Goal: Task Accomplishment & Management: Use online tool/utility

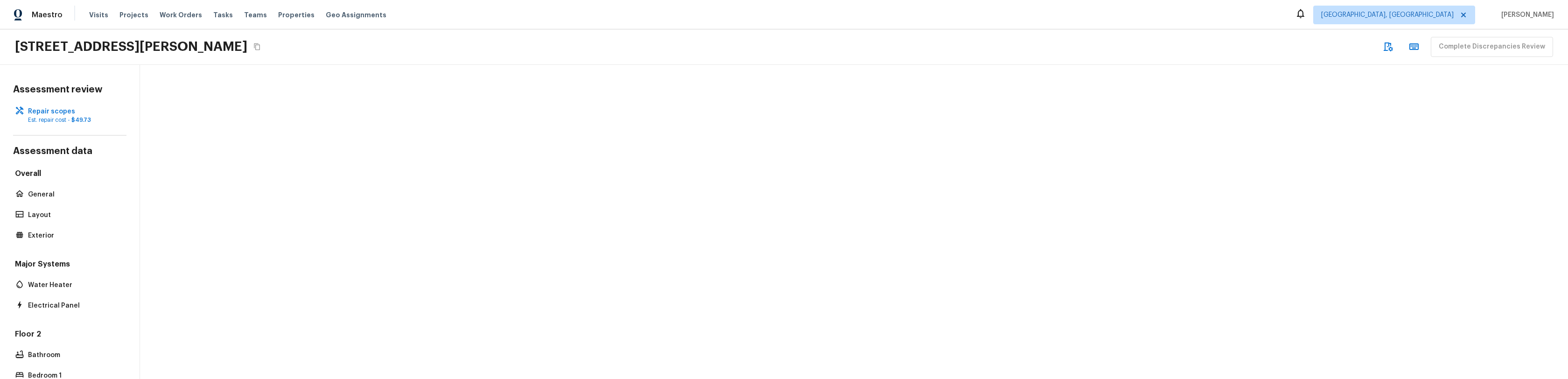
click at [355, 230] on div at bounding box center [854, 221] width 1428 height 314
click at [483, 198] on div at bounding box center [854, 221] width 1428 height 314
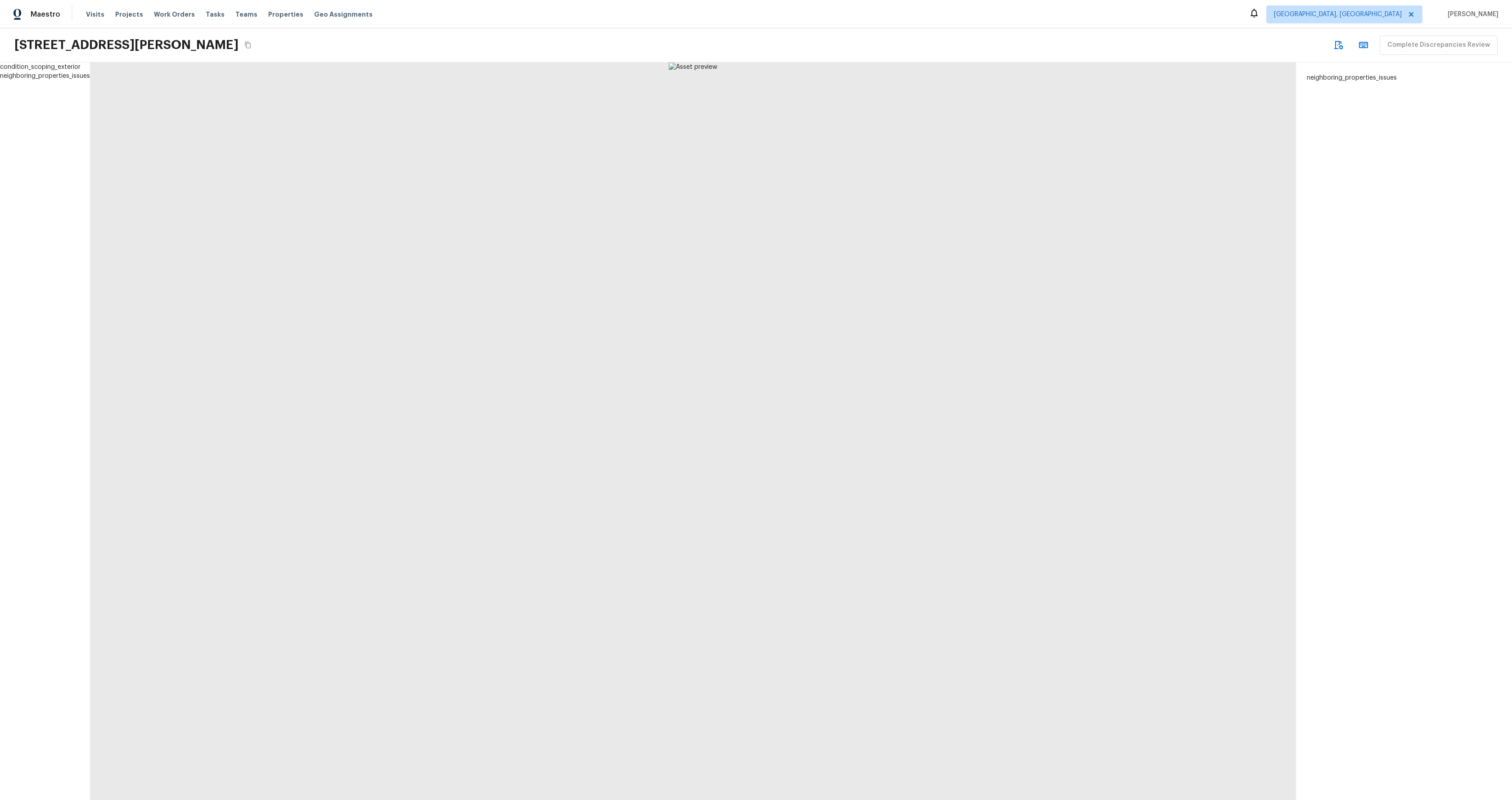
click at [282, 186] on div at bounding box center [693, 431] width 1206 height 738
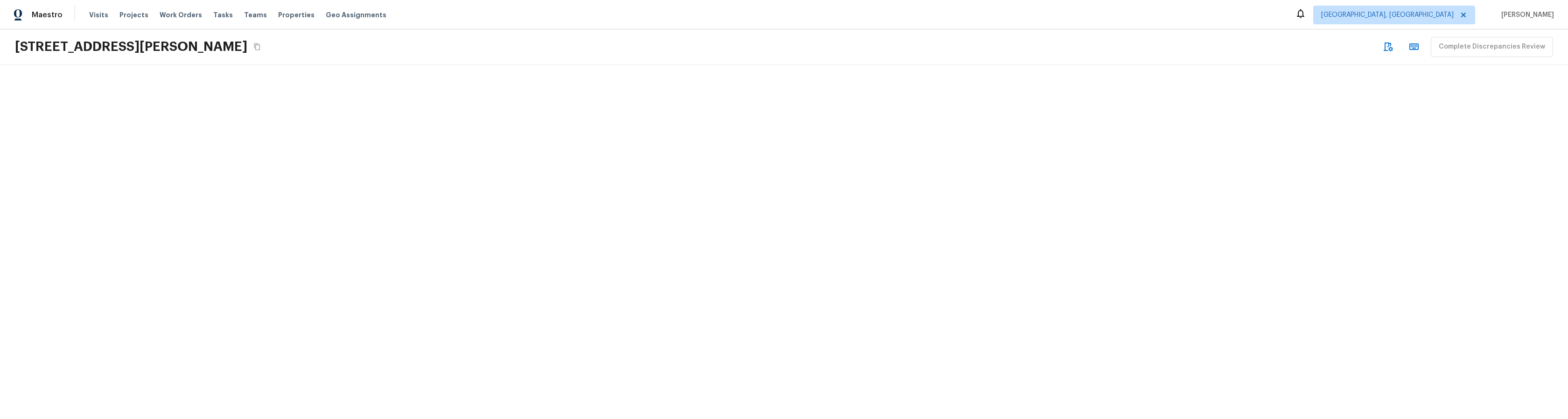
click at [357, 133] on div at bounding box center [784, 242] width 1568 height 354
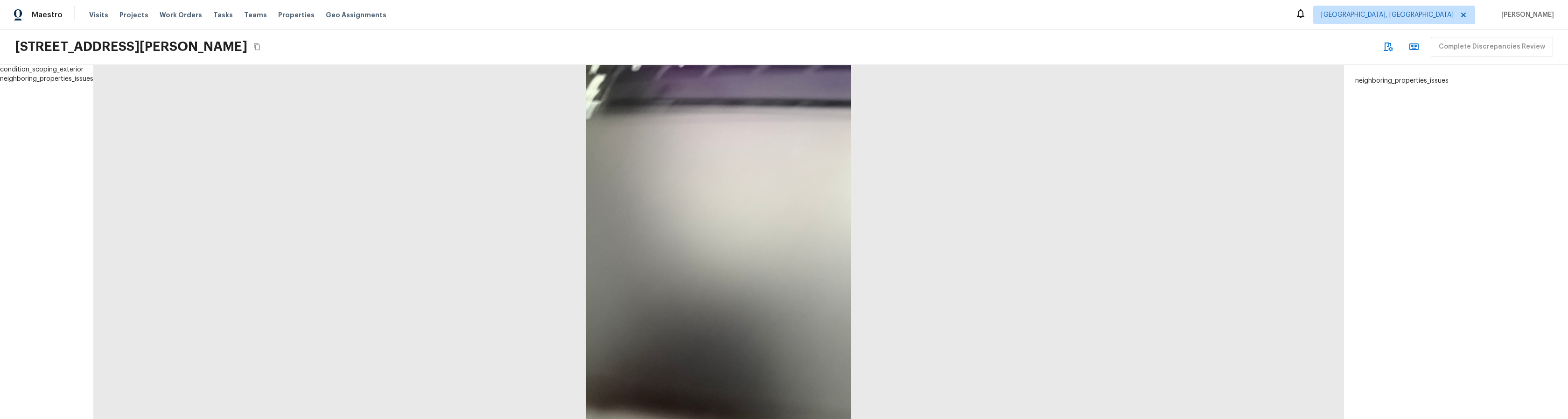
click at [405, 210] on div at bounding box center [718, 242] width 1251 height 354
click at [381, 219] on div at bounding box center [718, 242] width 1251 height 354
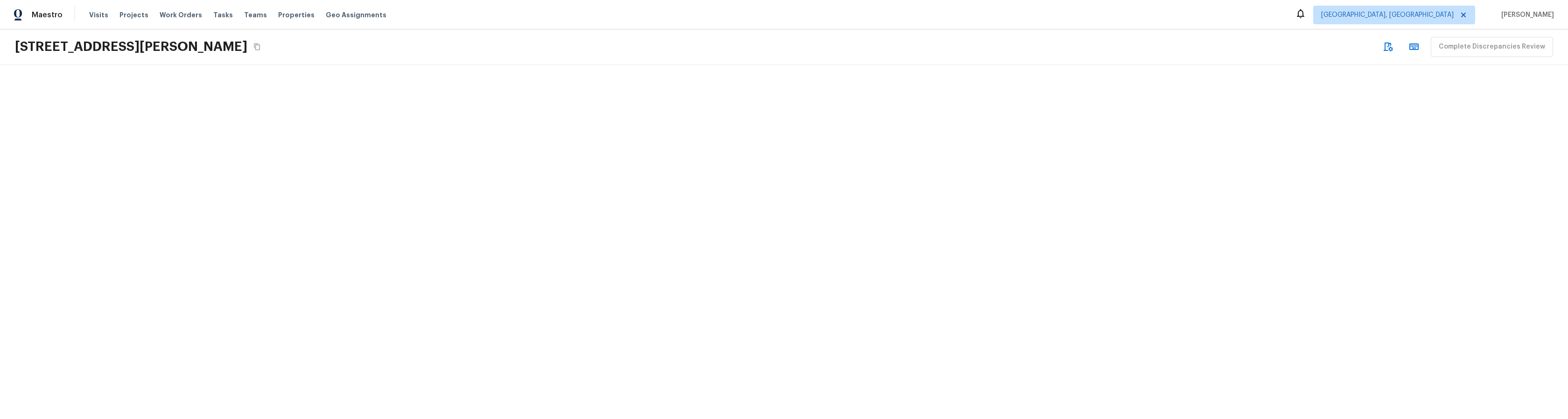
click at [438, 244] on div at bounding box center [784, 242] width 1568 height 354
click at [445, 240] on div at bounding box center [784, 242] width 1568 height 354
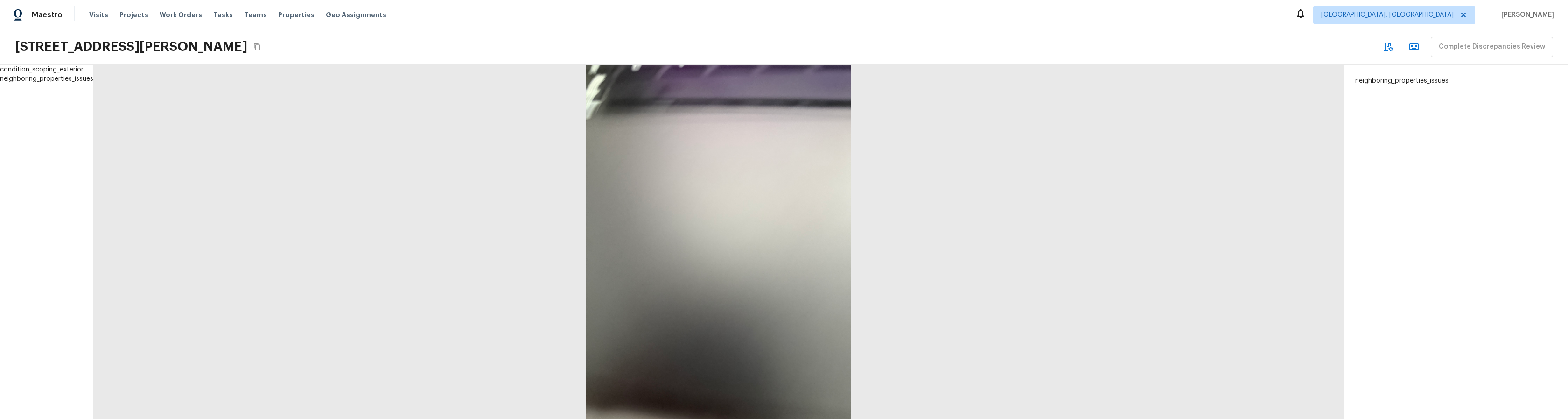
click at [449, 243] on div at bounding box center [718, 242] width 1251 height 354
